Goal: Find specific page/section: Find specific page/section

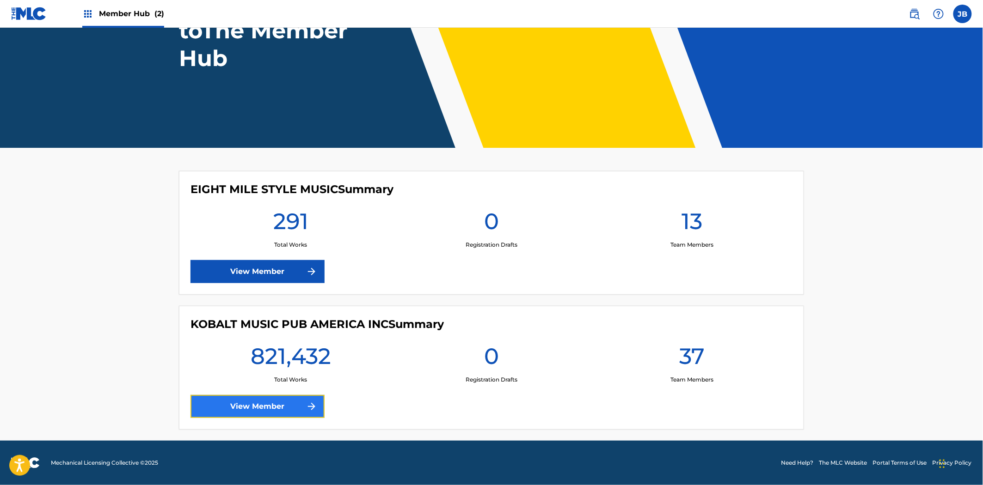
click at [252, 407] on link "View Member" at bounding box center [257, 406] width 134 height 23
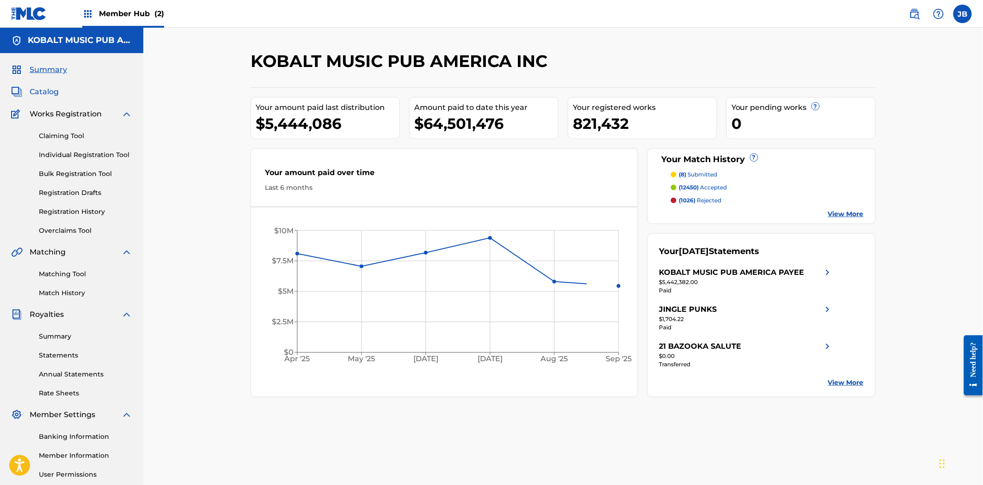
click at [46, 91] on span "Catalog" at bounding box center [44, 91] width 29 height 11
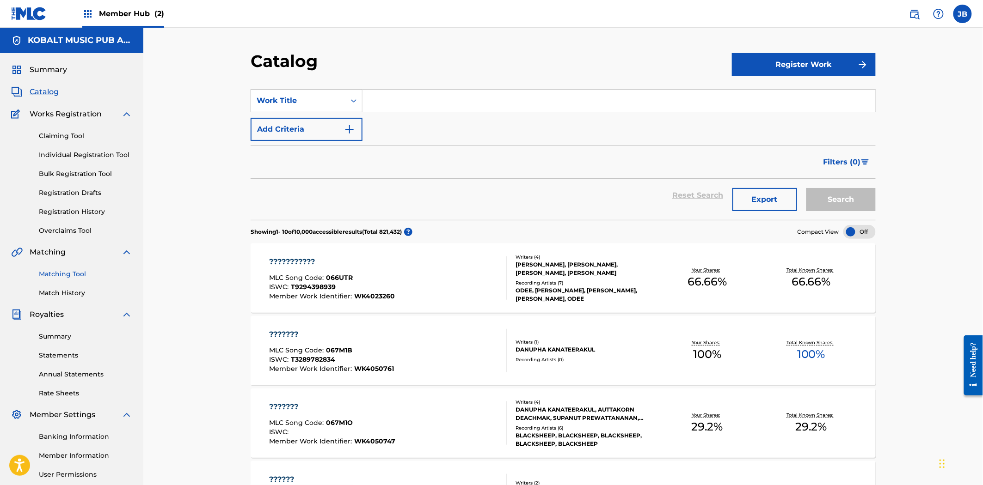
click at [56, 273] on link "Matching Tool" at bounding box center [85, 274] width 93 height 10
